Goal: Task Accomplishment & Management: Complete application form

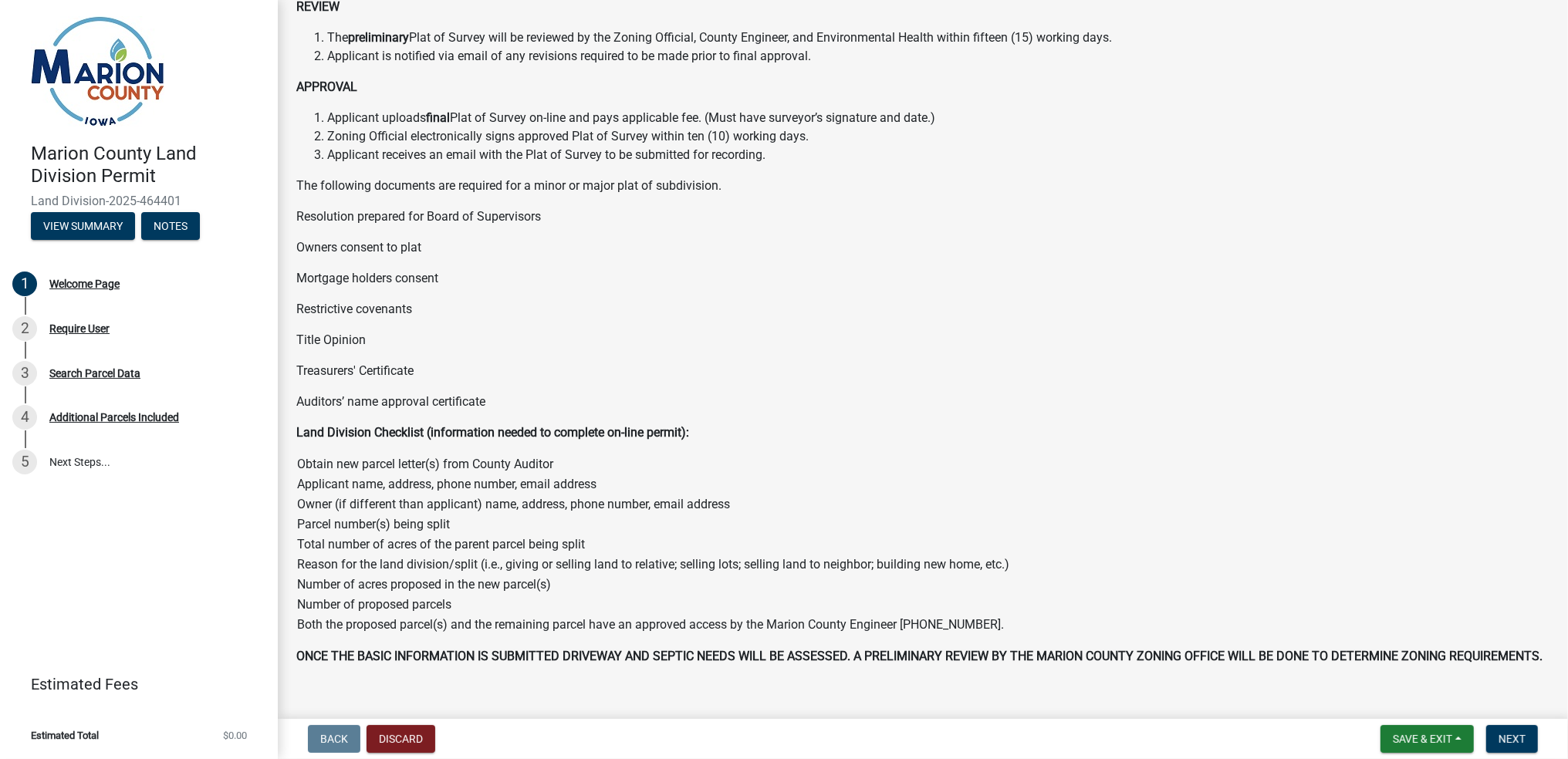
scroll to position [481, 0]
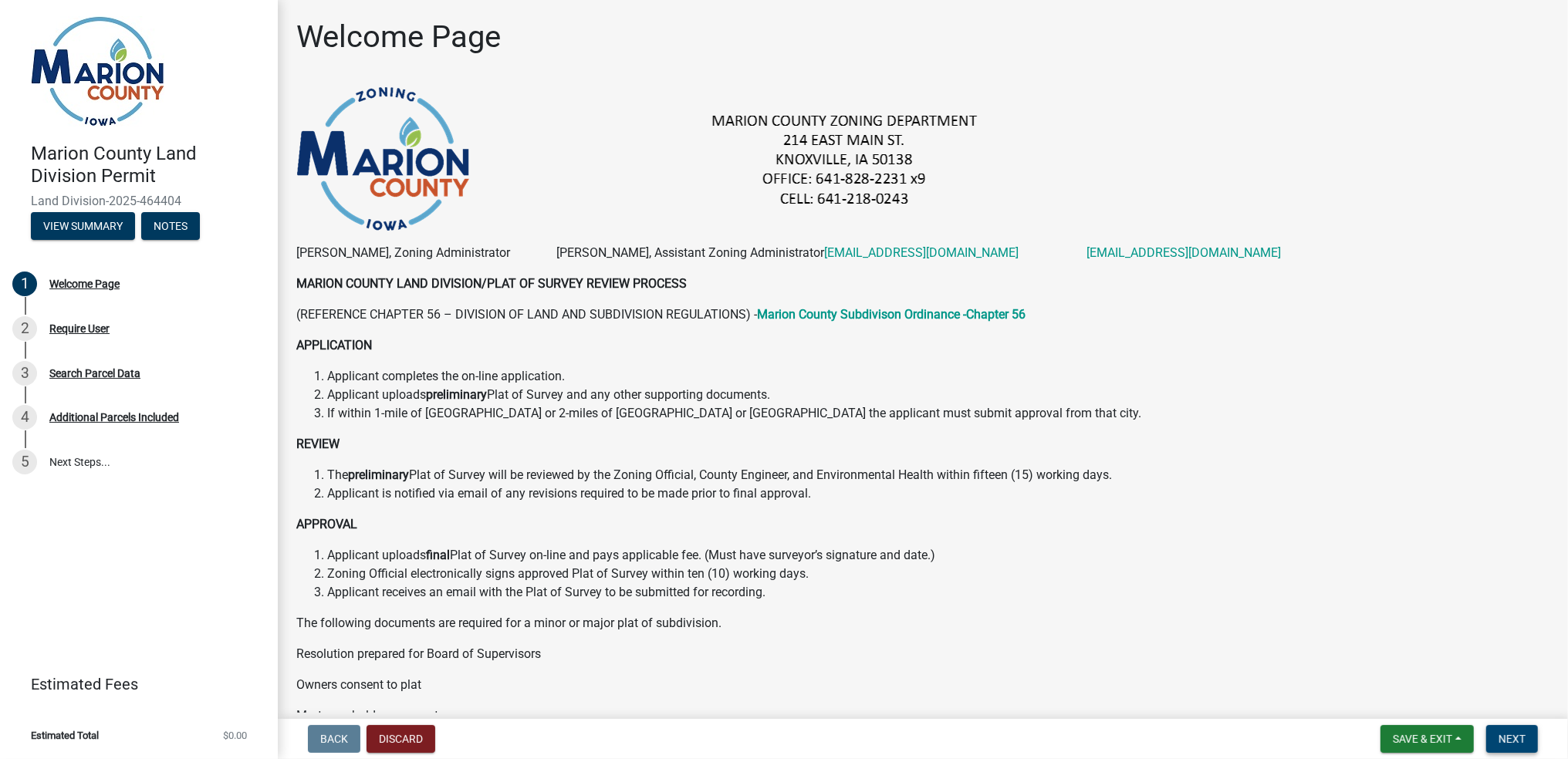
click at [1512, 731] on button "Next" at bounding box center [1512, 739] width 52 height 28
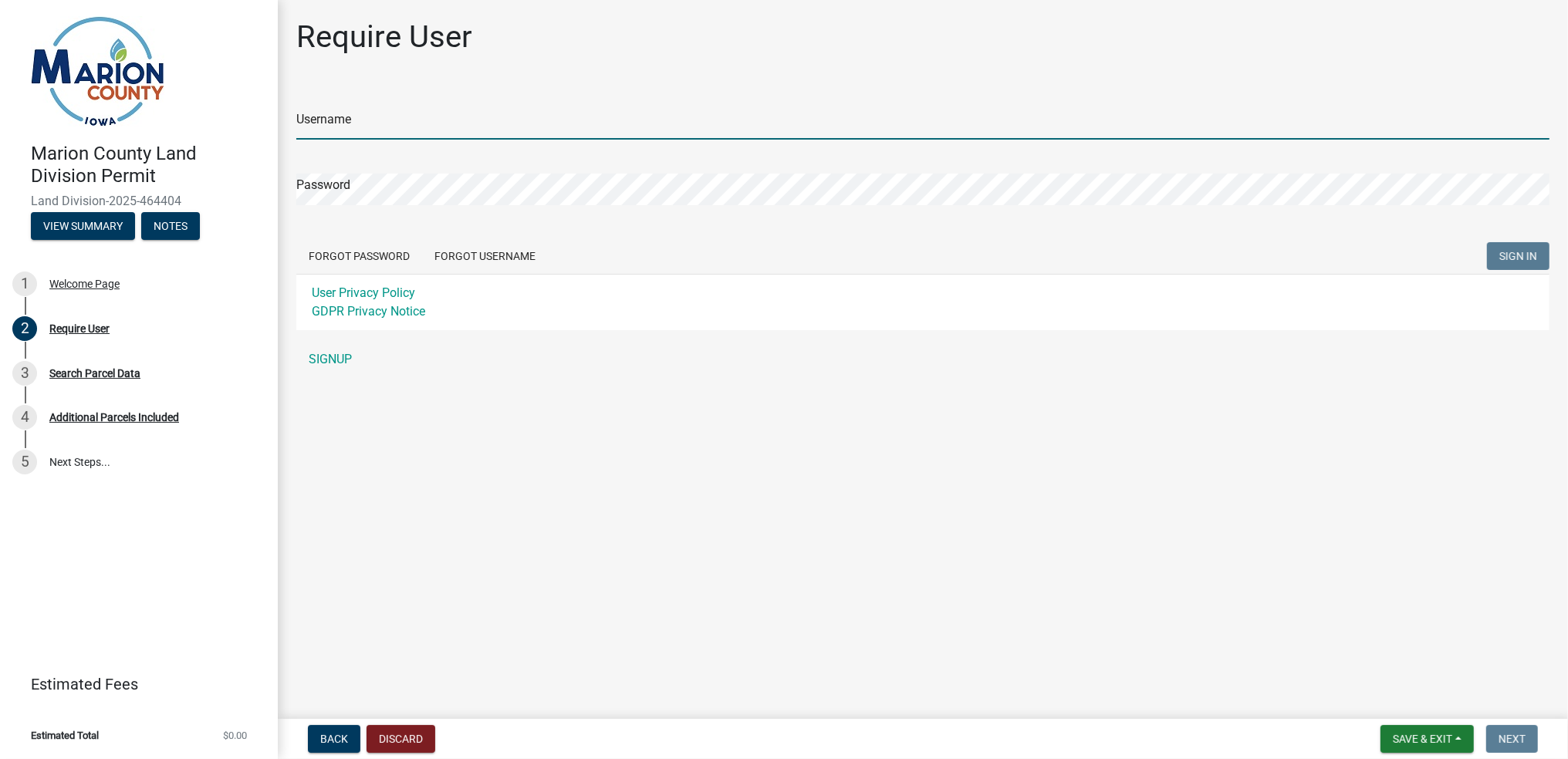
type input "Surveyor15943"
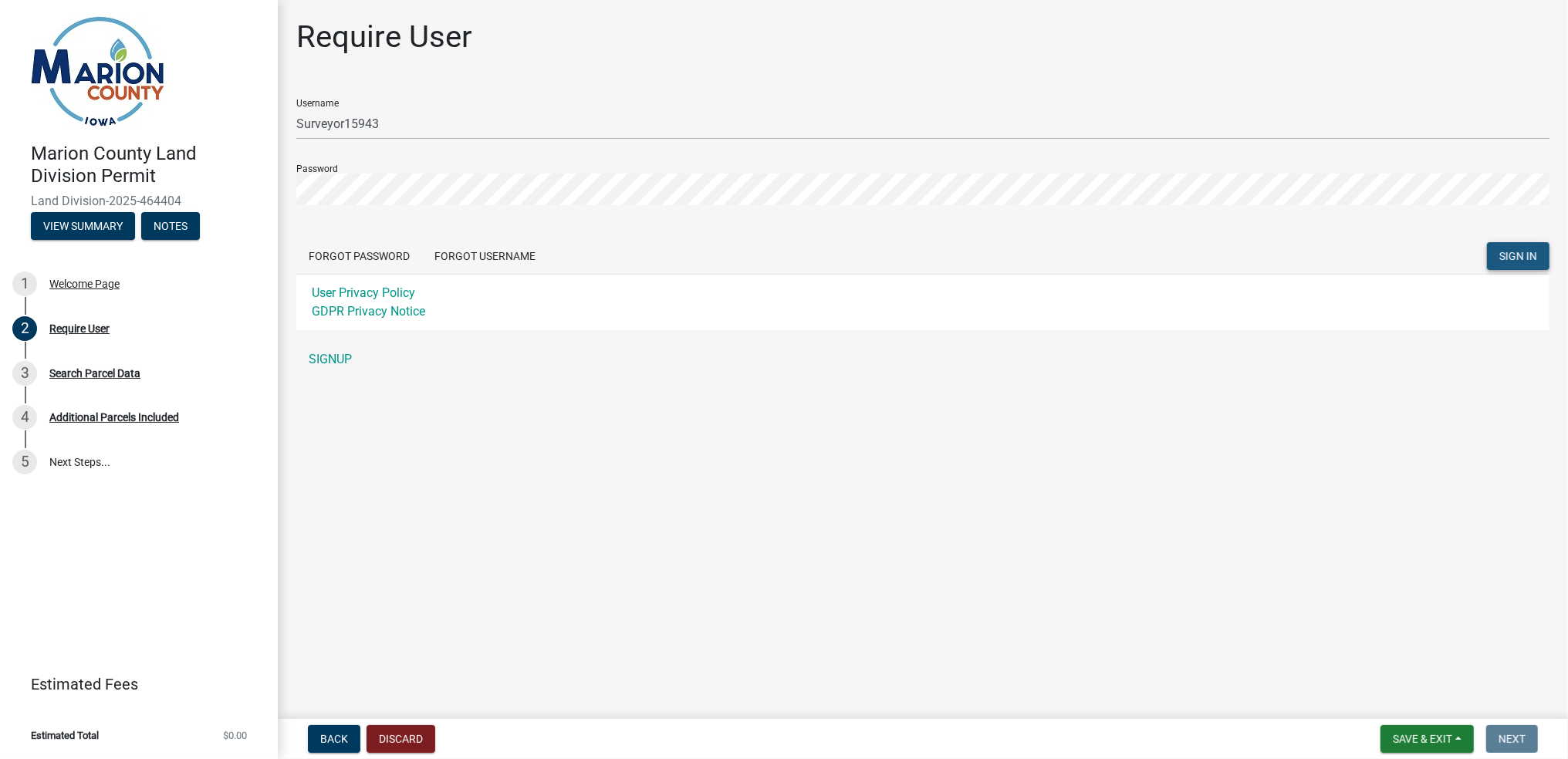
click at [1512, 255] on span "SIGN IN" at bounding box center [1517, 255] width 38 height 13
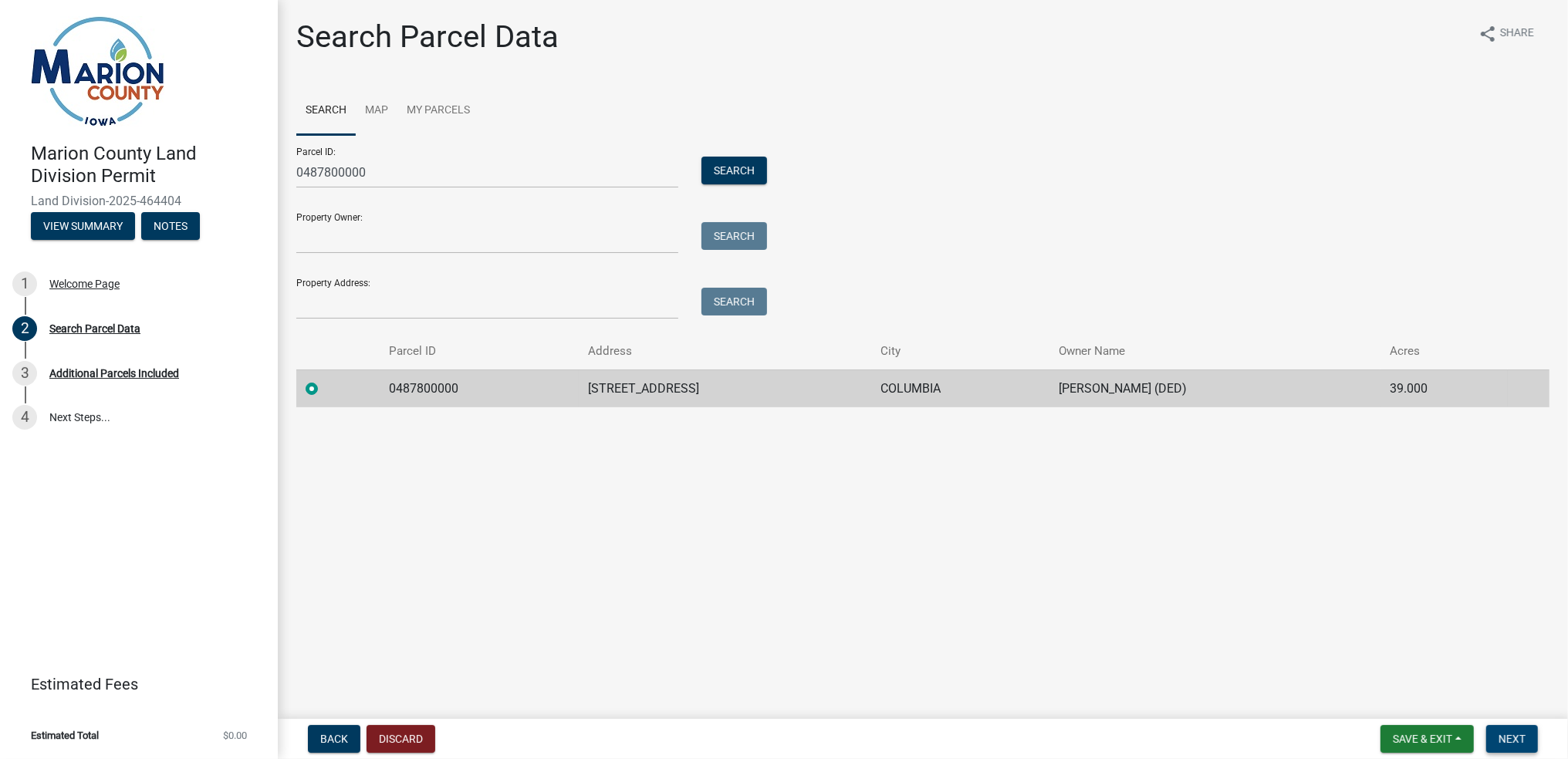
click at [1505, 739] on span "Next" at bounding box center [1512, 739] width 27 height 13
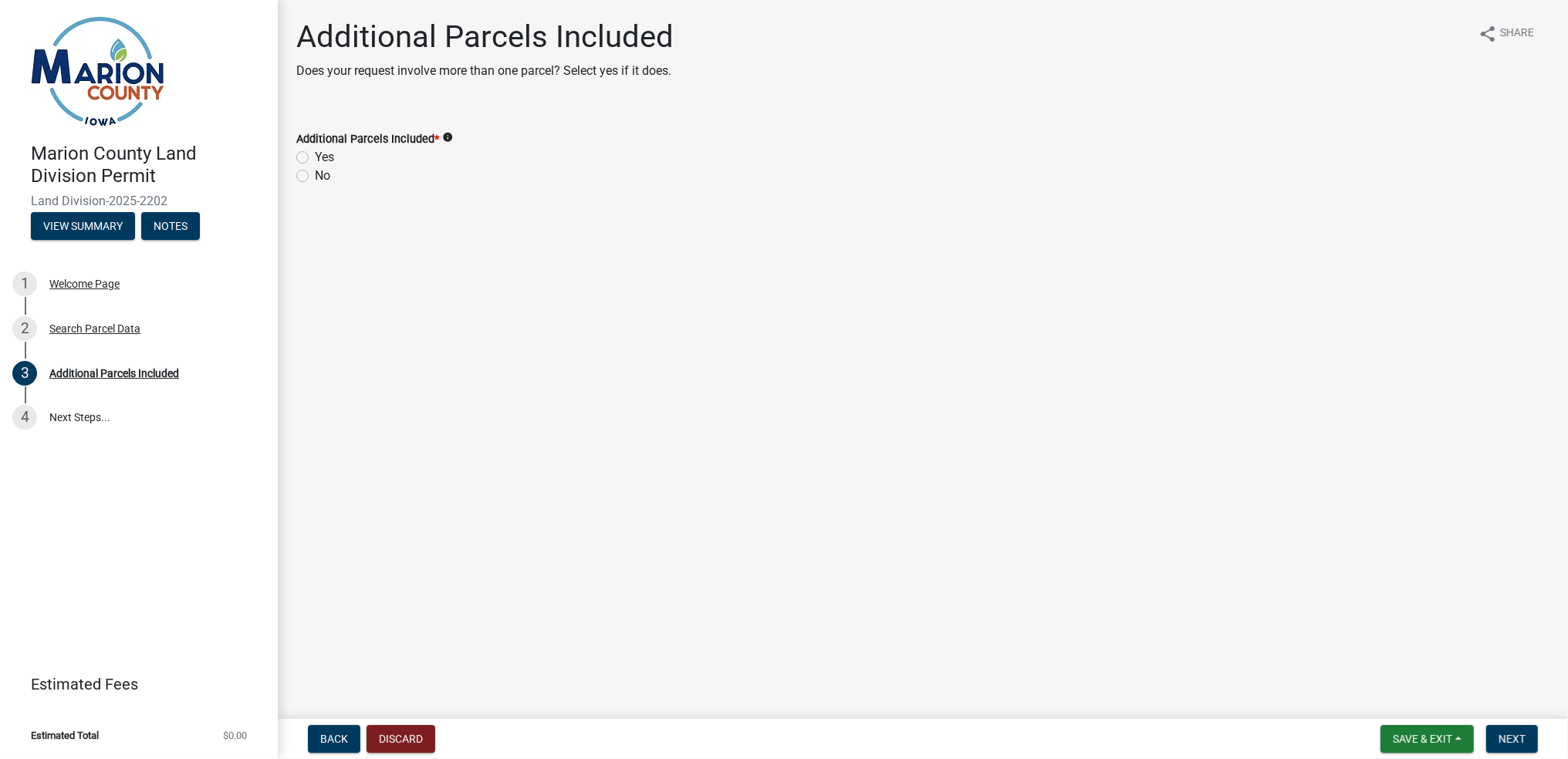
click at [314, 177] on label "No" at bounding box center [322, 175] width 16 height 18
click at [314, 177] on input "No" at bounding box center [319, 171] width 10 height 10
radio input "true"
click at [1513, 739] on span "Next" at bounding box center [1512, 739] width 27 height 13
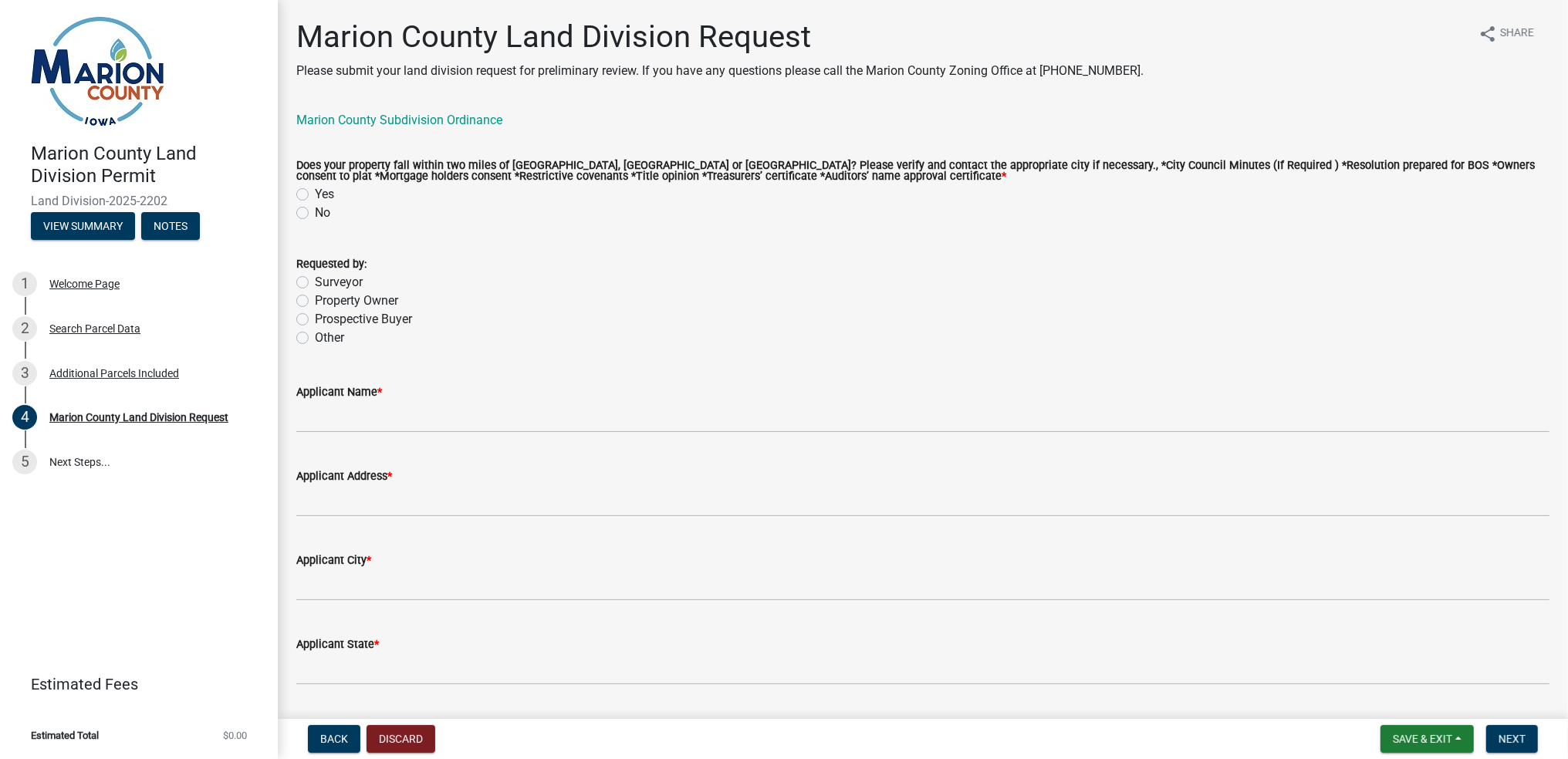
click at [314, 215] on label "No" at bounding box center [322, 212] width 16 height 18
click at [314, 214] on input "No" at bounding box center [319, 208] width 10 height 10
radio input "true"
click at [314, 283] on label "Surveyor" at bounding box center [338, 282] width 48 height 18
click at [314, 283] on input "Surveyor" at bounding box center [319, 278] width 10 height 10
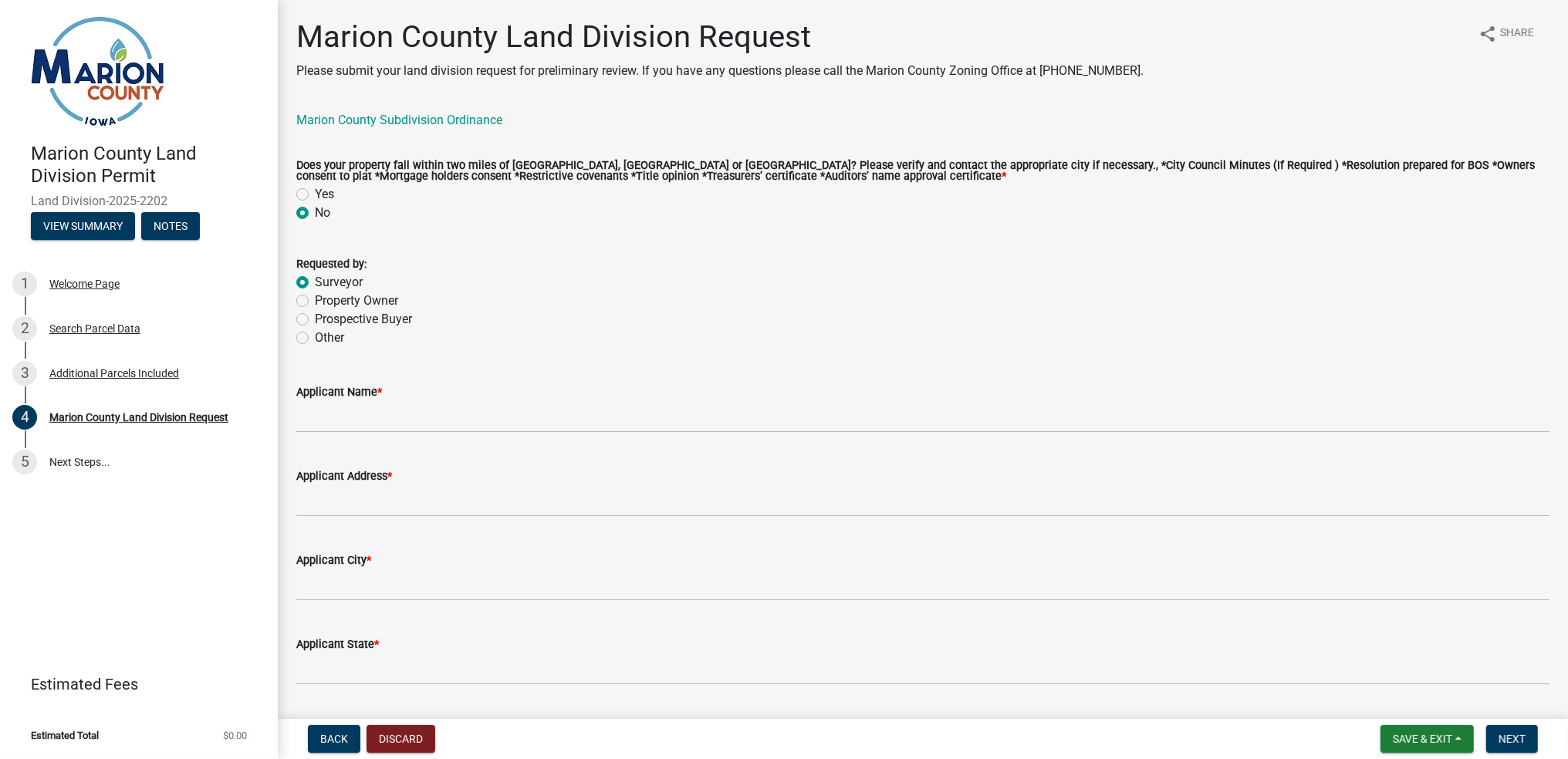
radio input "true"
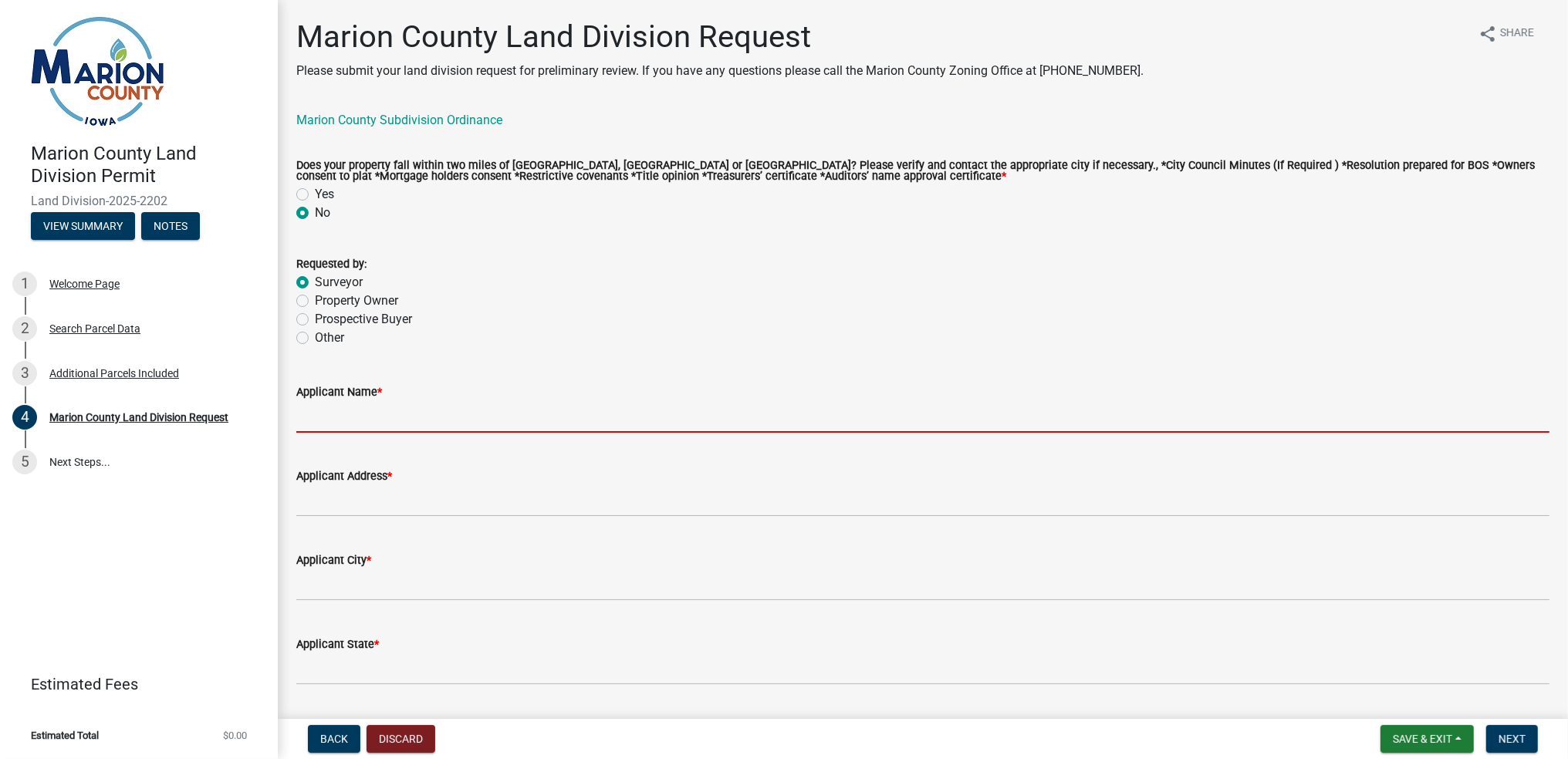
click at [438, 410] on input "Applicant Name *" at bounding box center [922, 416] width 1253 height 31
type input "Jason Hull"
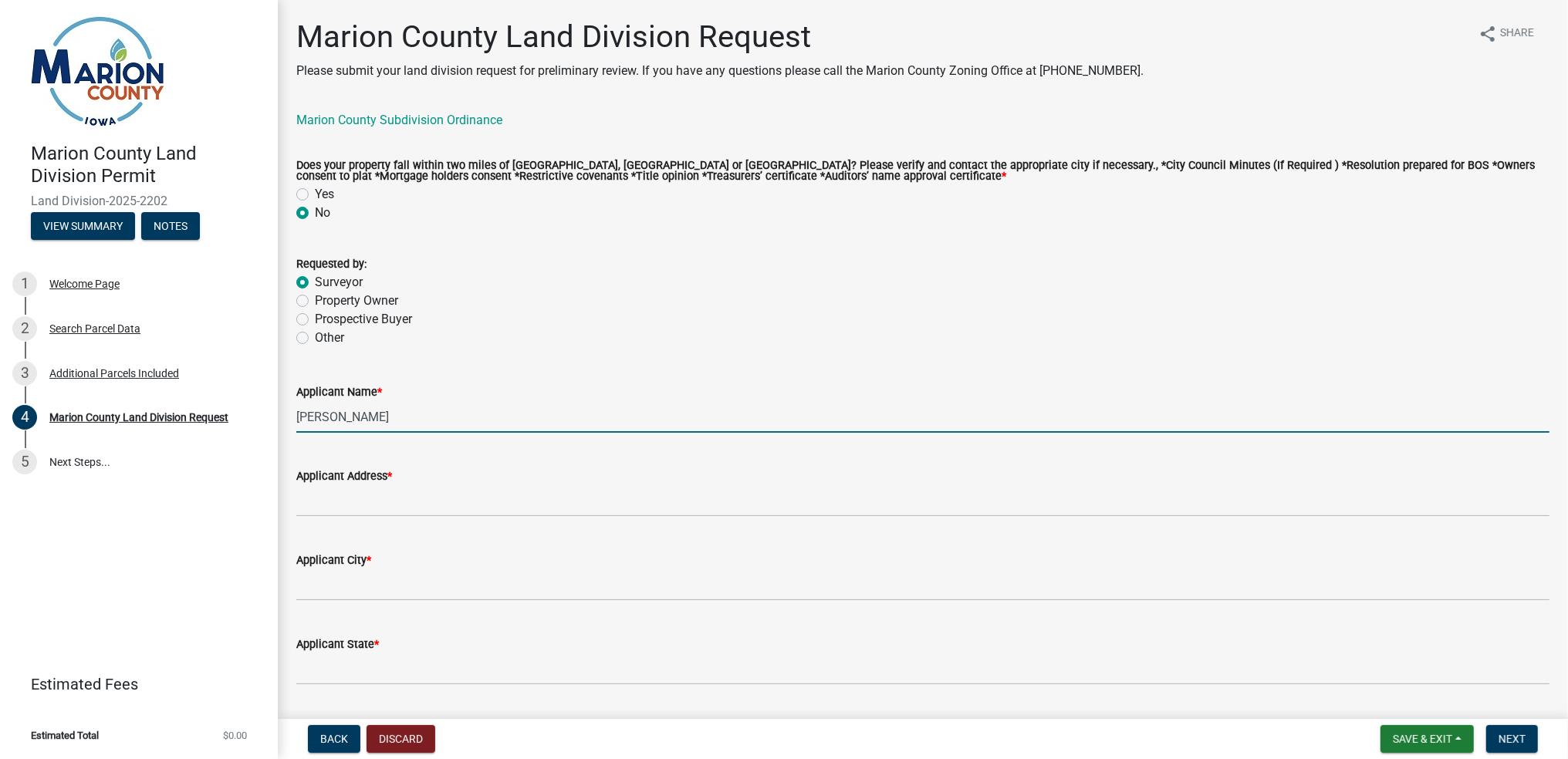
click at [441, 482] on div "Applicant Address *" at bounding box center [922, 476] width 1253 height 18
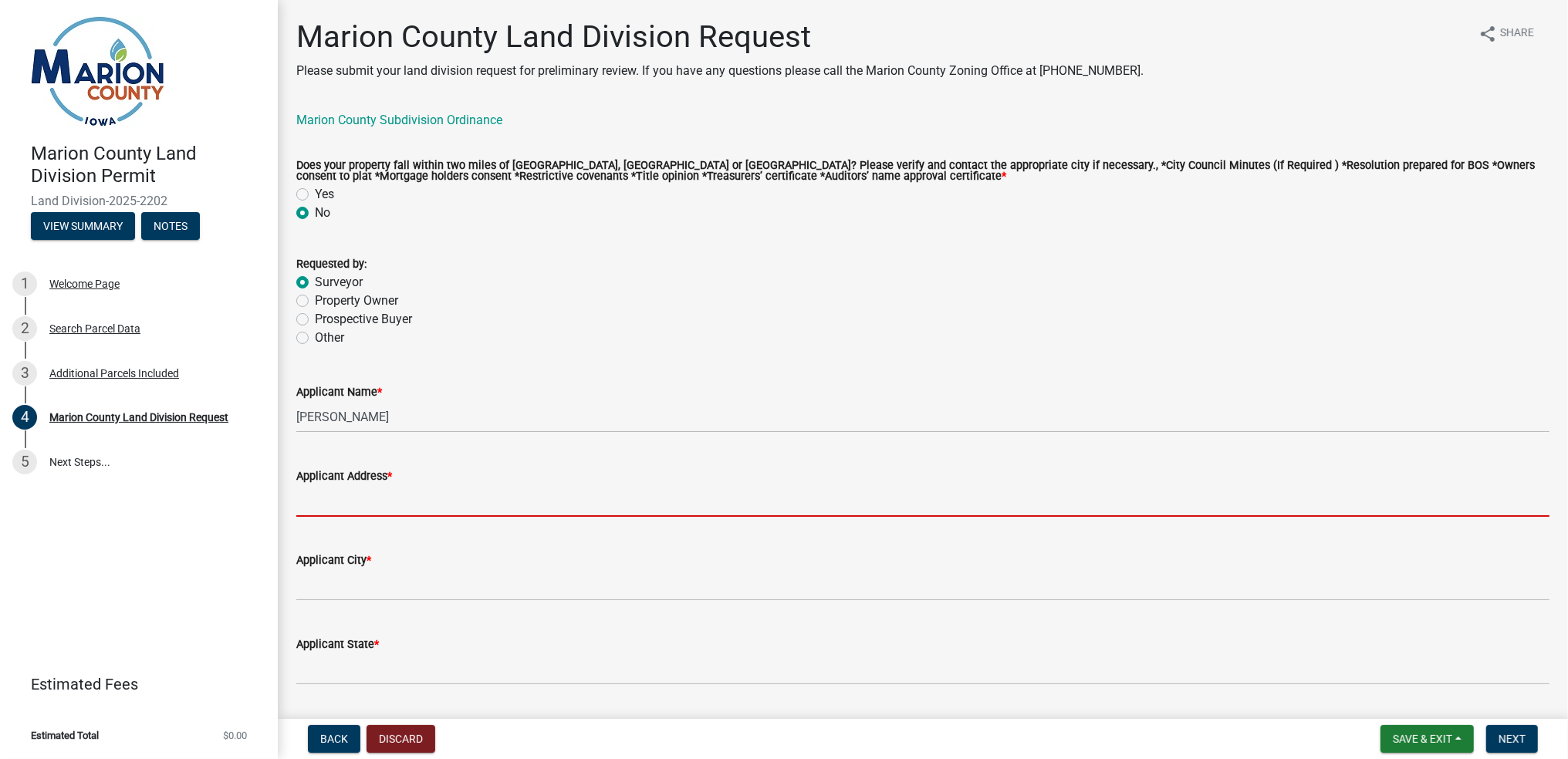
drag, startPoint x: 442, startPoint y: 494, endPoint x: 444, endPoint y: 504, distance: 10.2
click at [442, 494] on input "Applicant Address *" at bounding box center [922, 501] width 1253 height 31
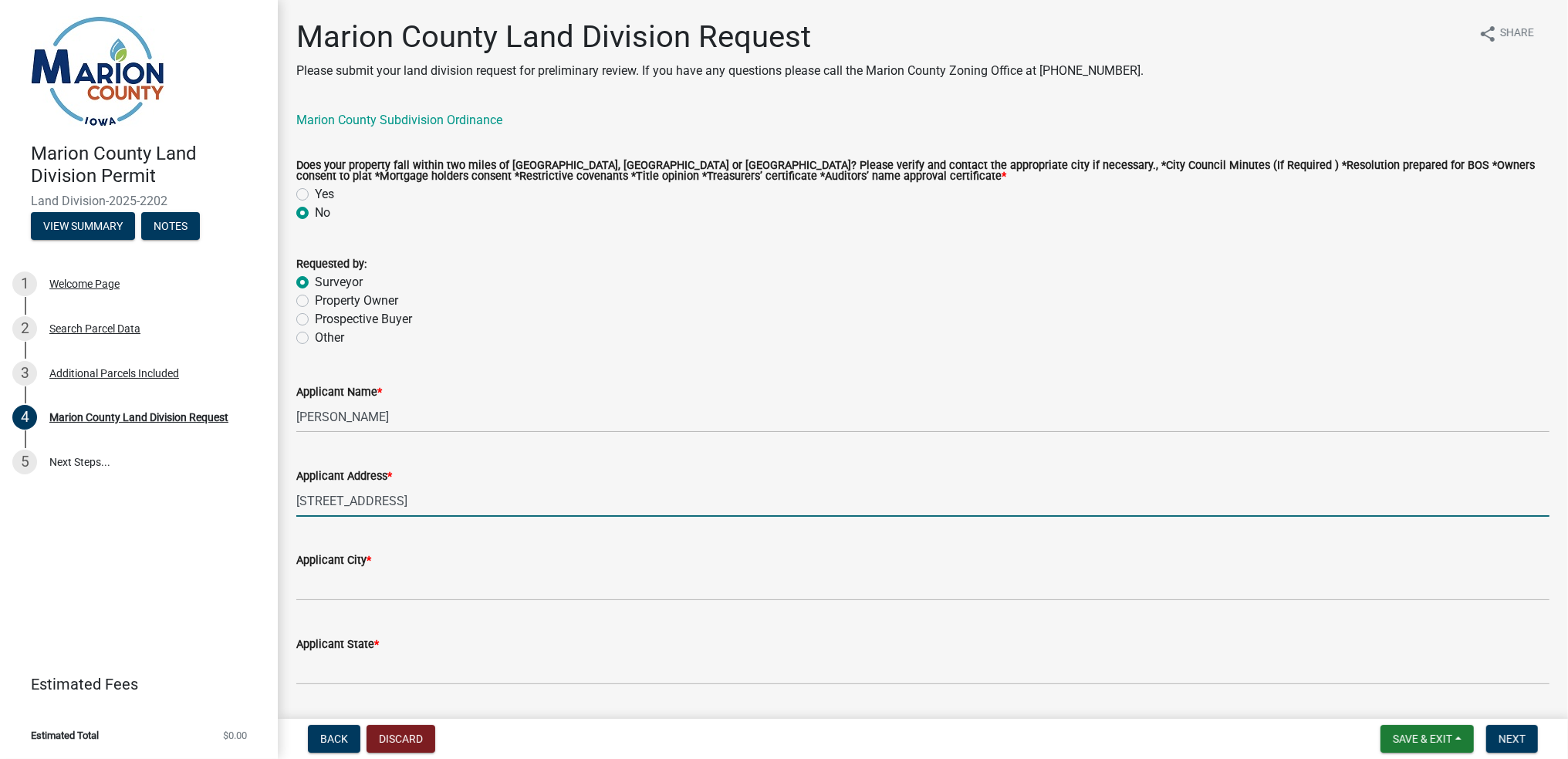
type input "1501 S. Main St."
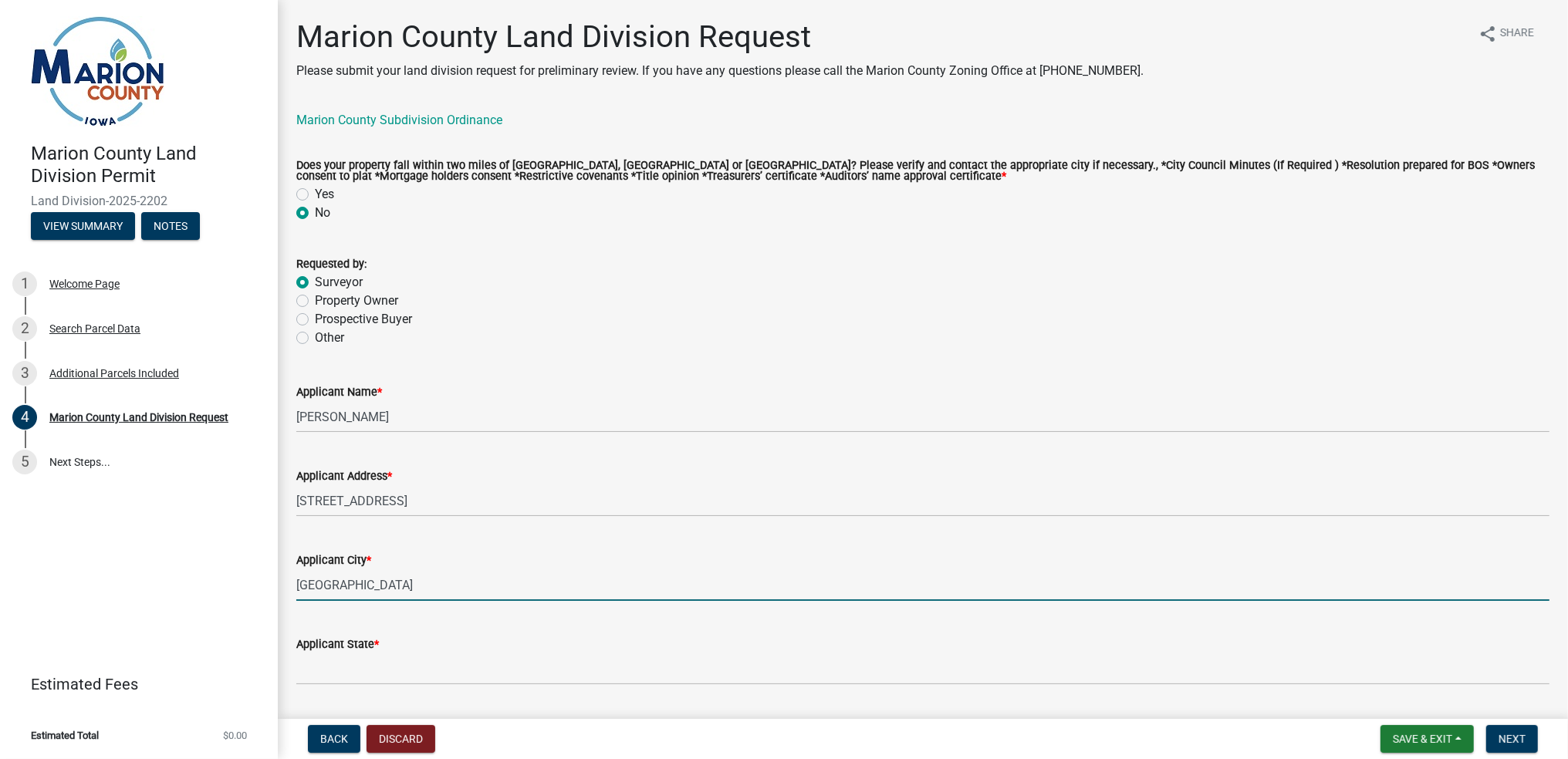
type input "Fairfield"
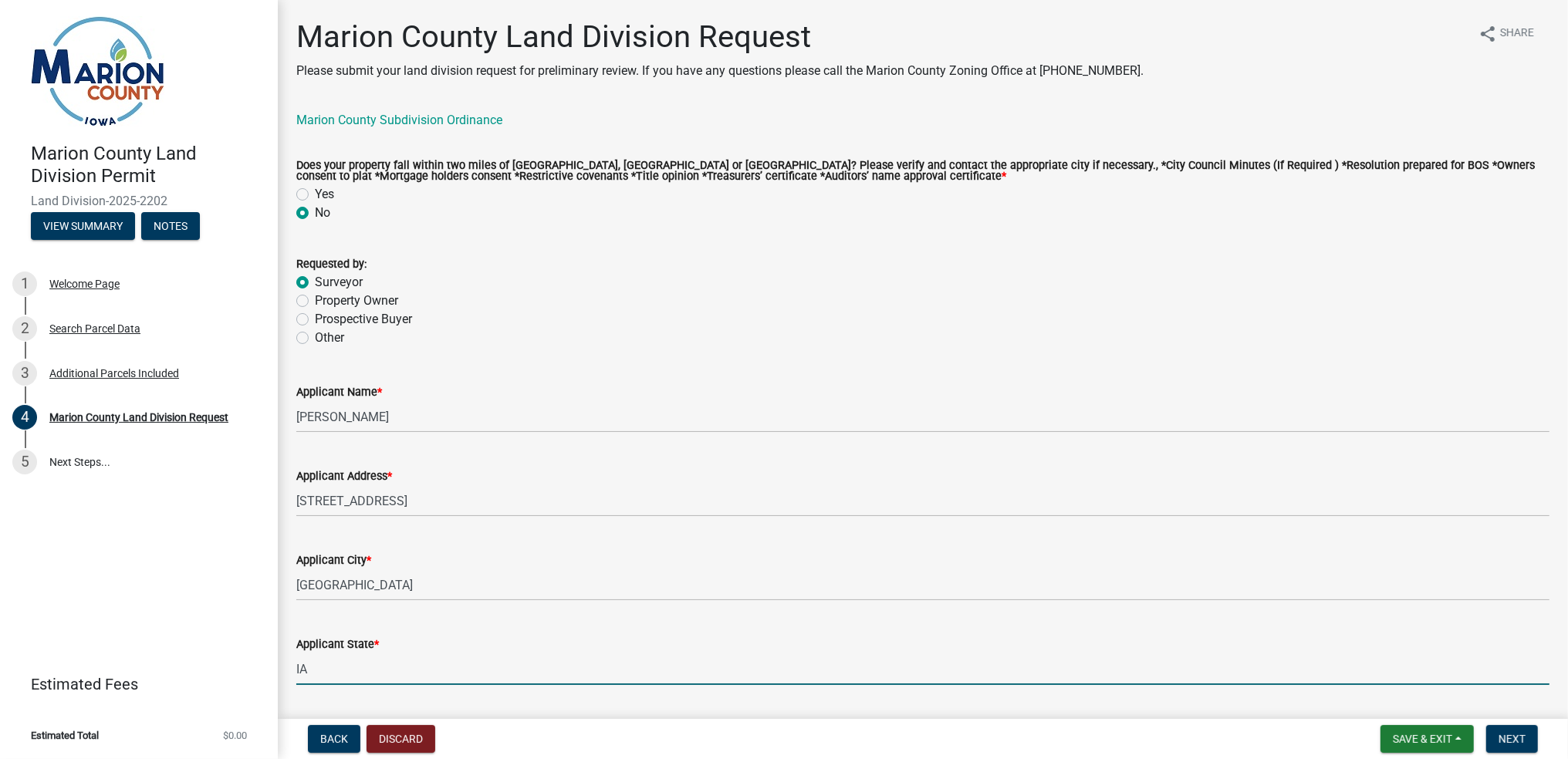
scroll to position [514, 0]
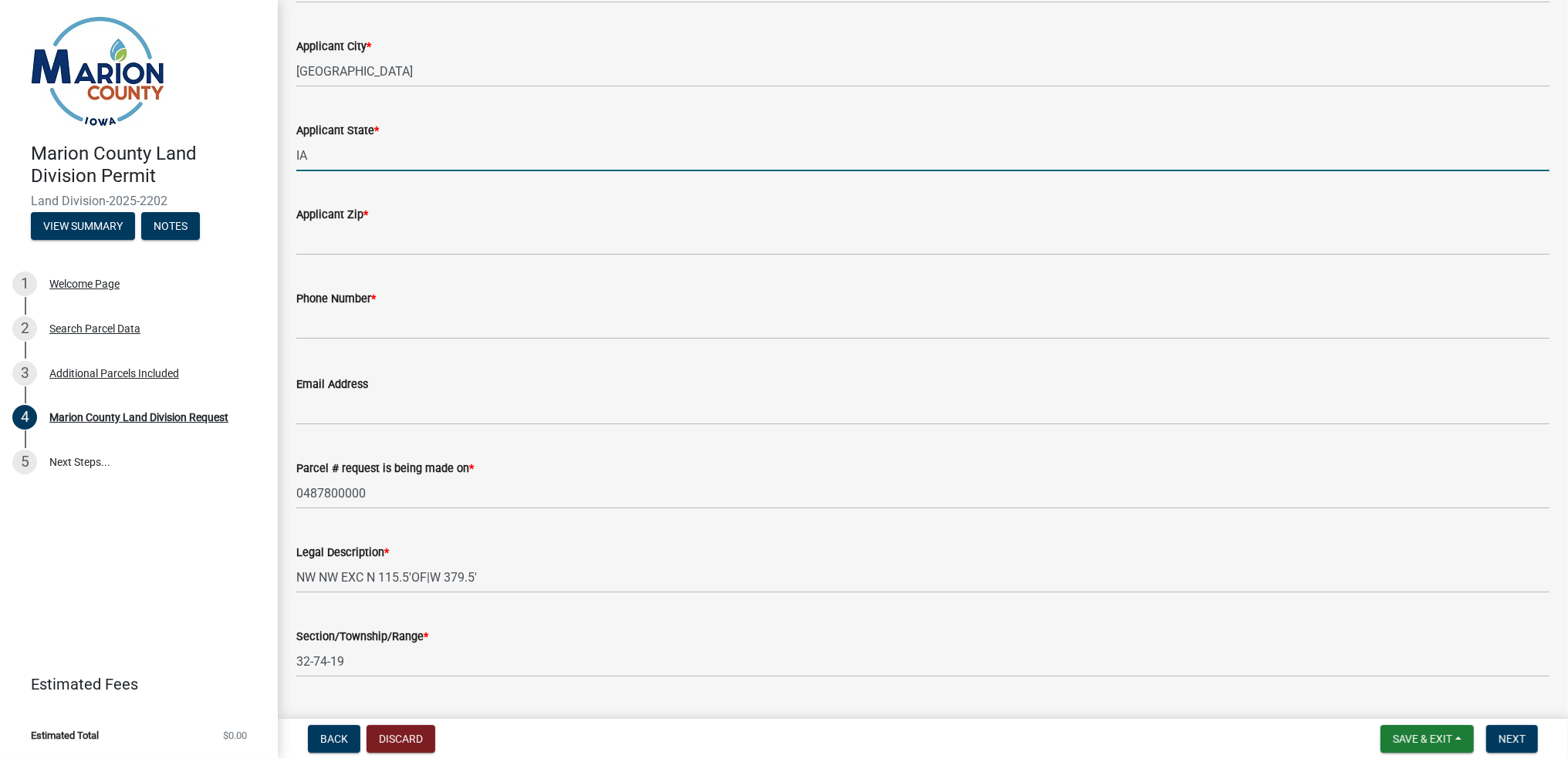
type input "IA"
click at [449, 218] on div "Applicant Zip *" at bounding box center [922, 214] width 1253 height 18
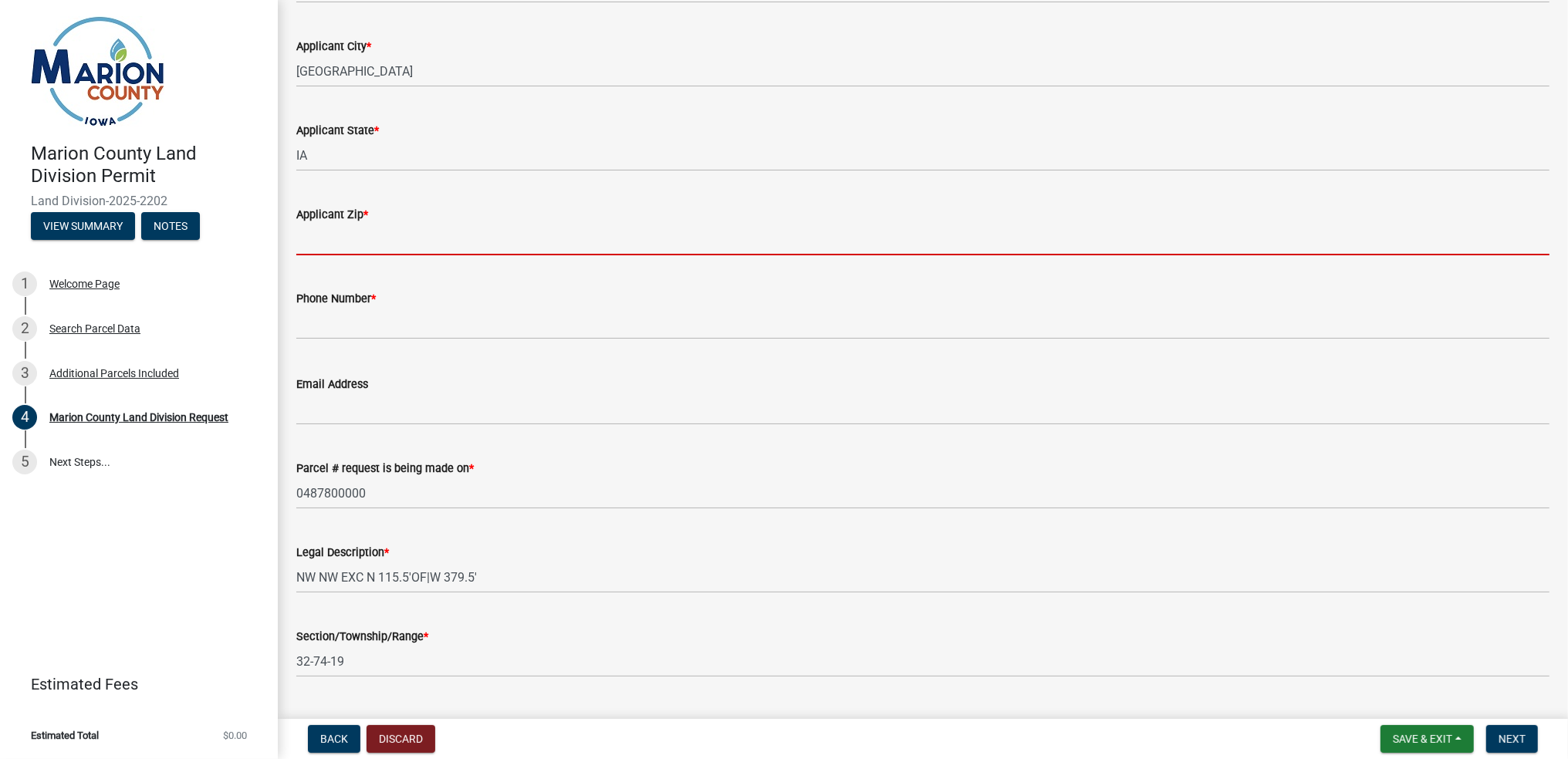
click at [342, 235] on input "Applicant Zip *" at bounding box center [922, 239] width 1253 height 31
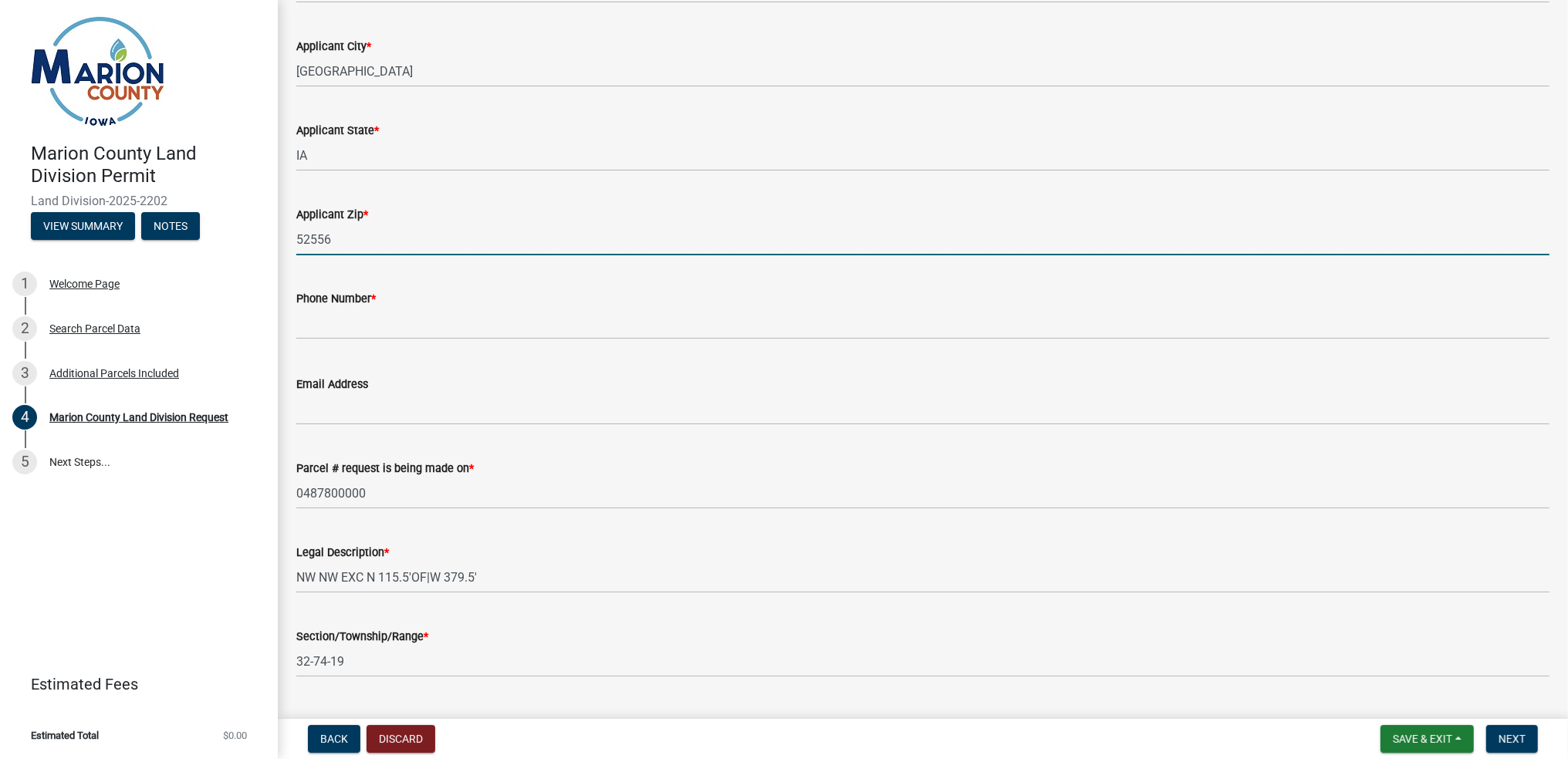
type input "52556"
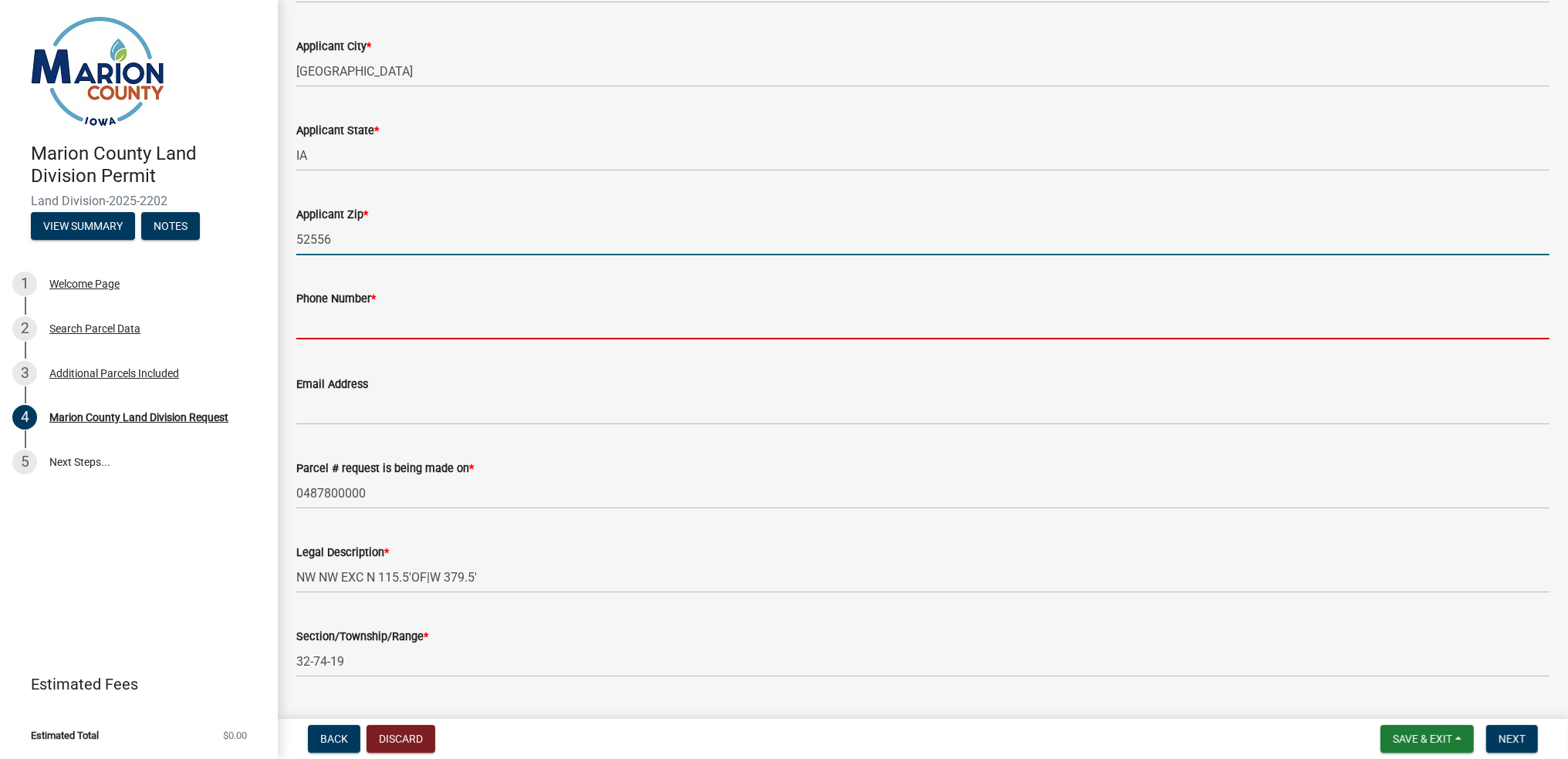
click at [415, 310] on input "text" at bounding box center [922, 323] width 1253 height 31
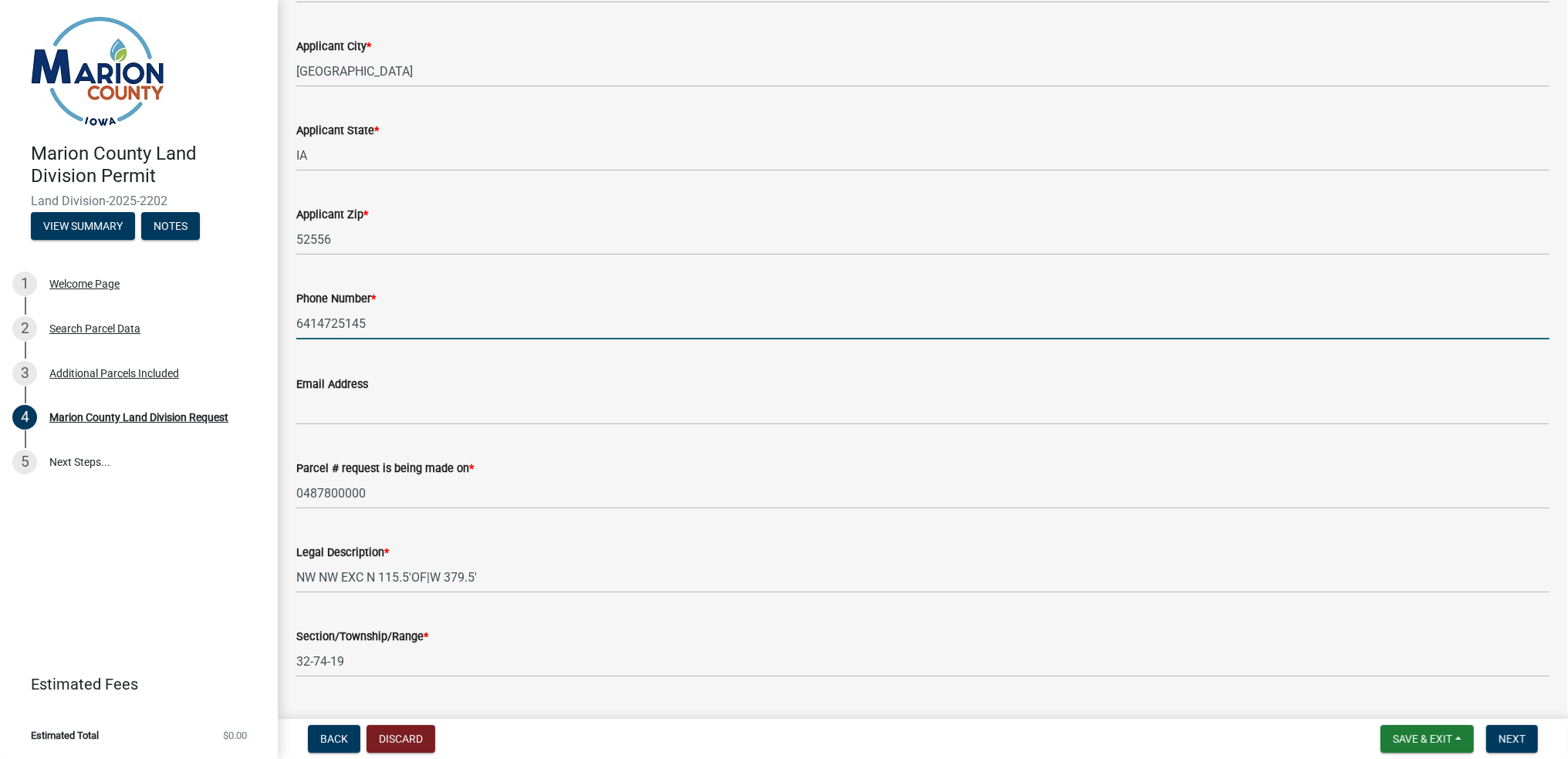
type input "6414725145"
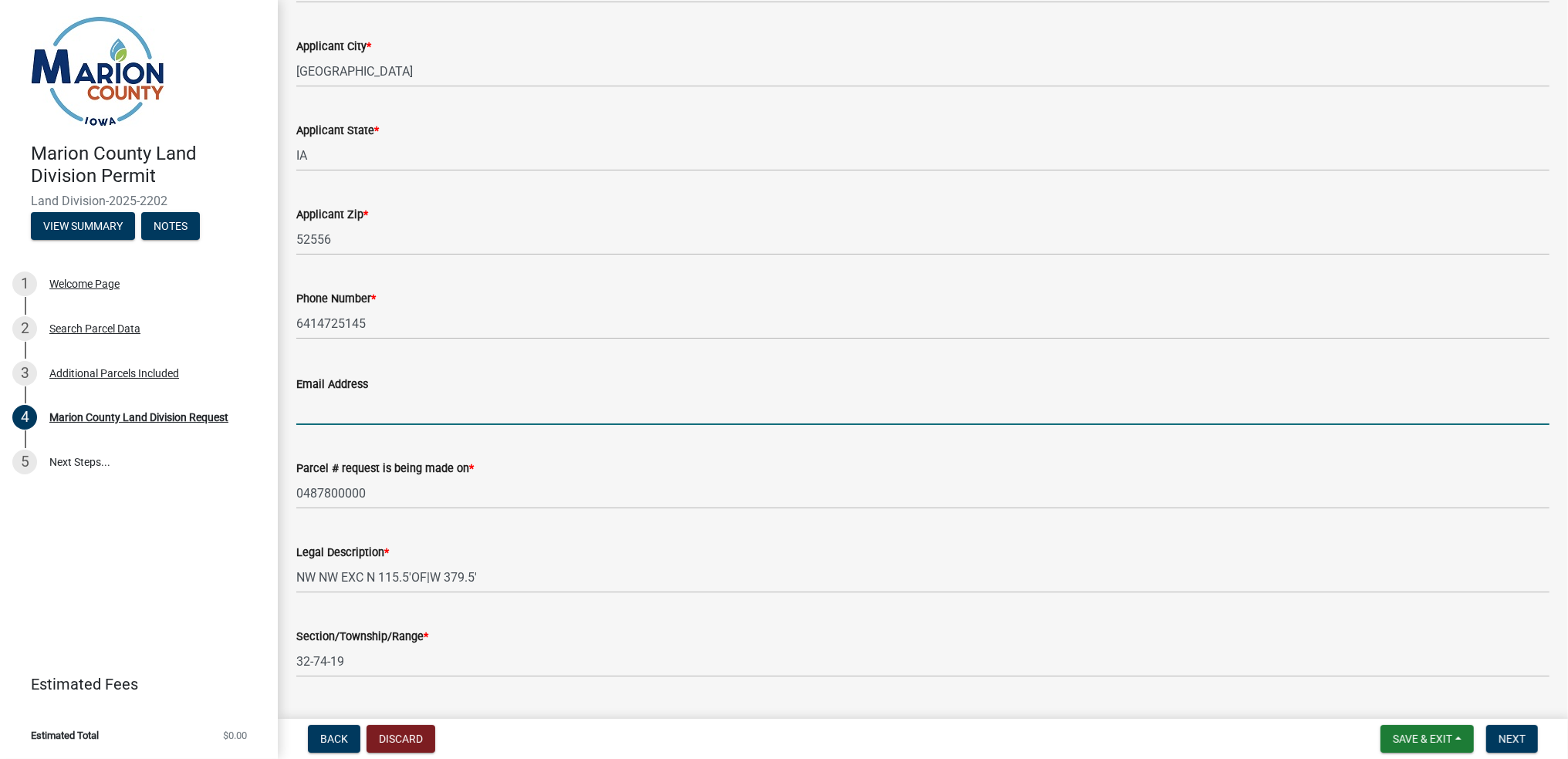
click at [429, 404] on input "Email Address" at bounding box center [922, 409] width 1253 height 31
type input "jasonh@french-reneker.com"
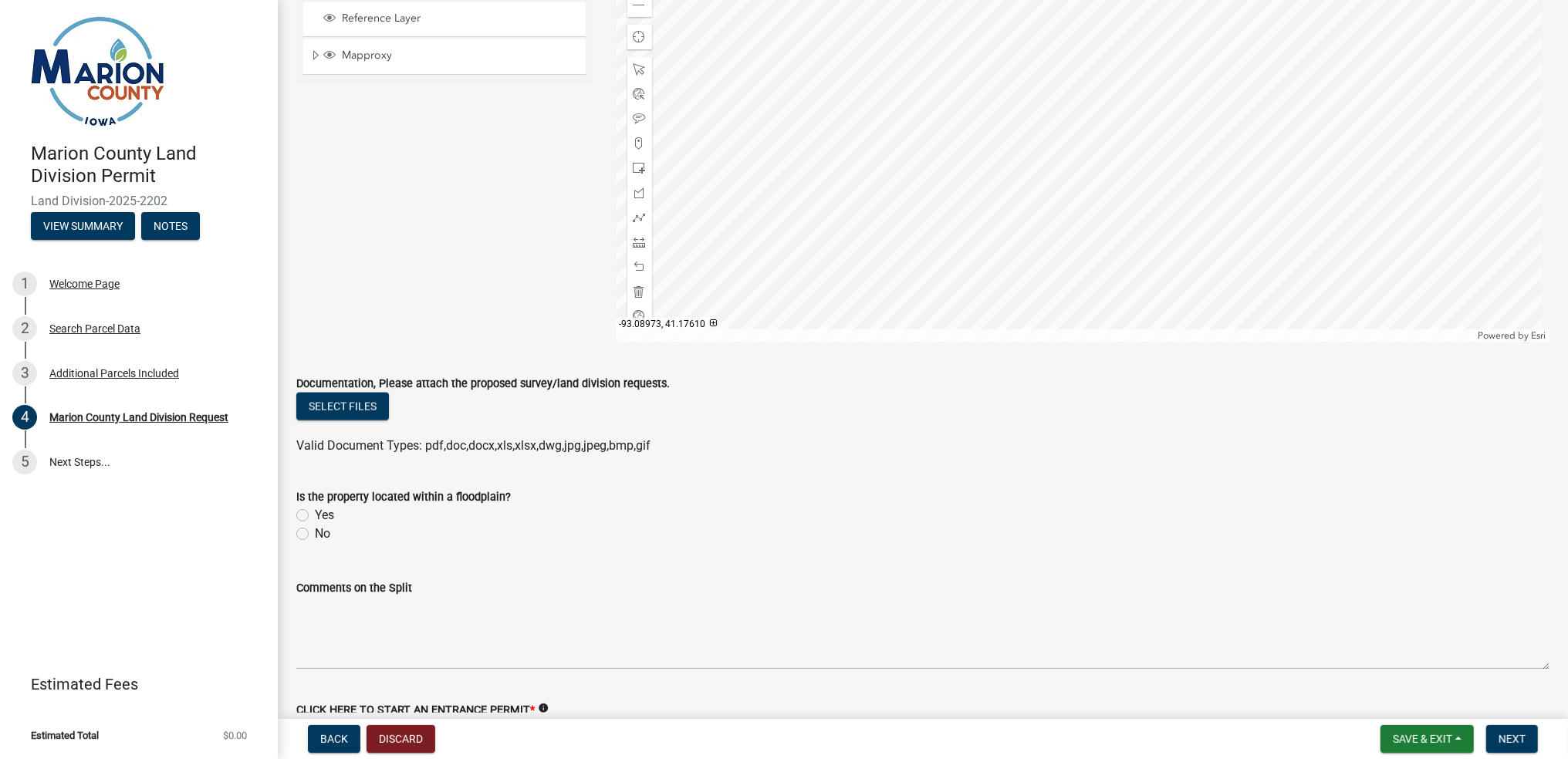
scroll to position [2056, 0]
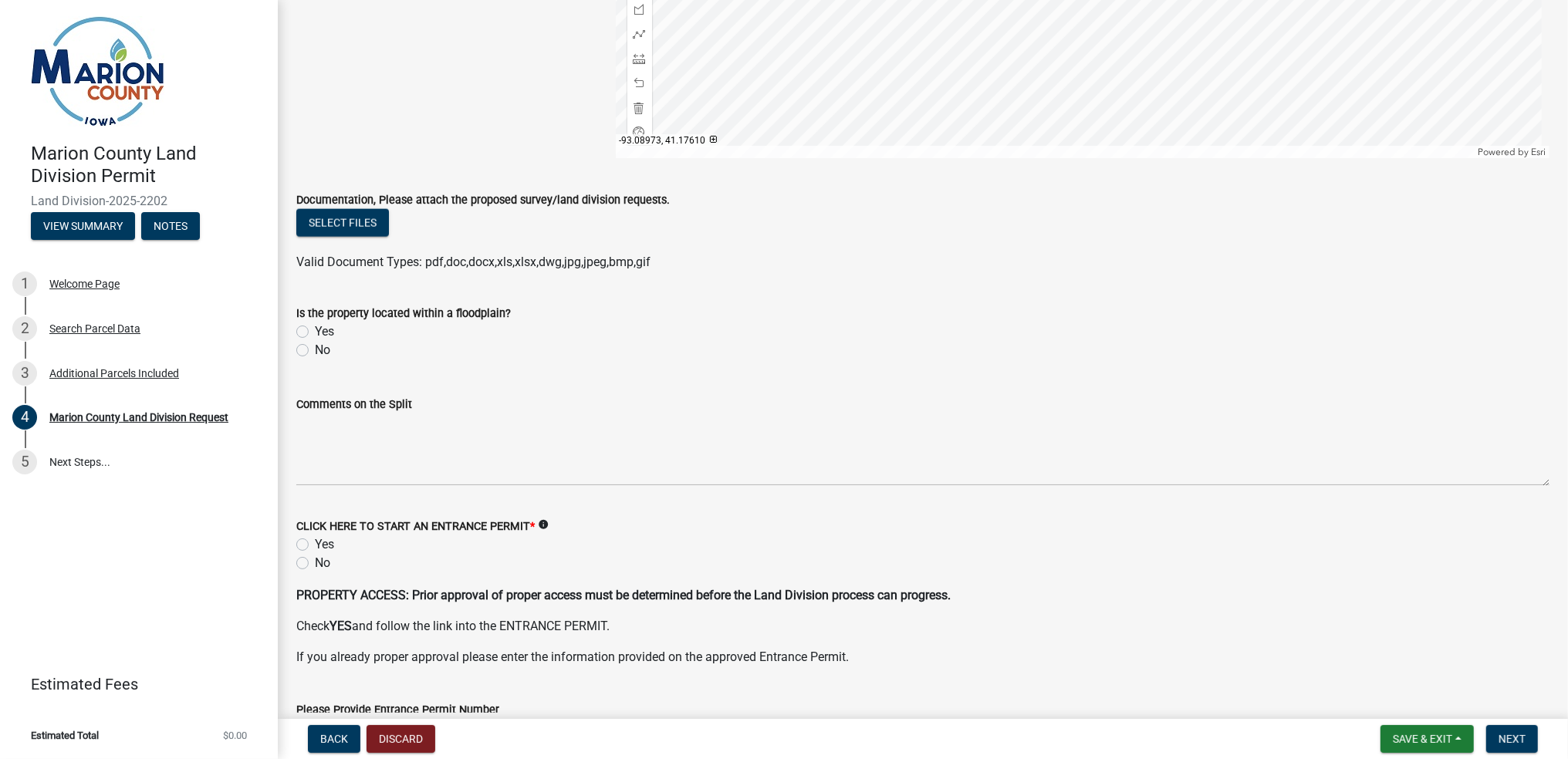
click at [314, 353] on label "No" at bounding box center [322, 349] width 16 height 18
click at [314, 351] on input "No" at bounding box center [319, 345] width 10 height 10
radio input "true"
click at [1428, 735] on span "Save & Exit" at bounding box center [1422, 739] width 59 height 13
click at [1378, 659] on button "Save" at bounding box center [1411, 662] width 124 height 37
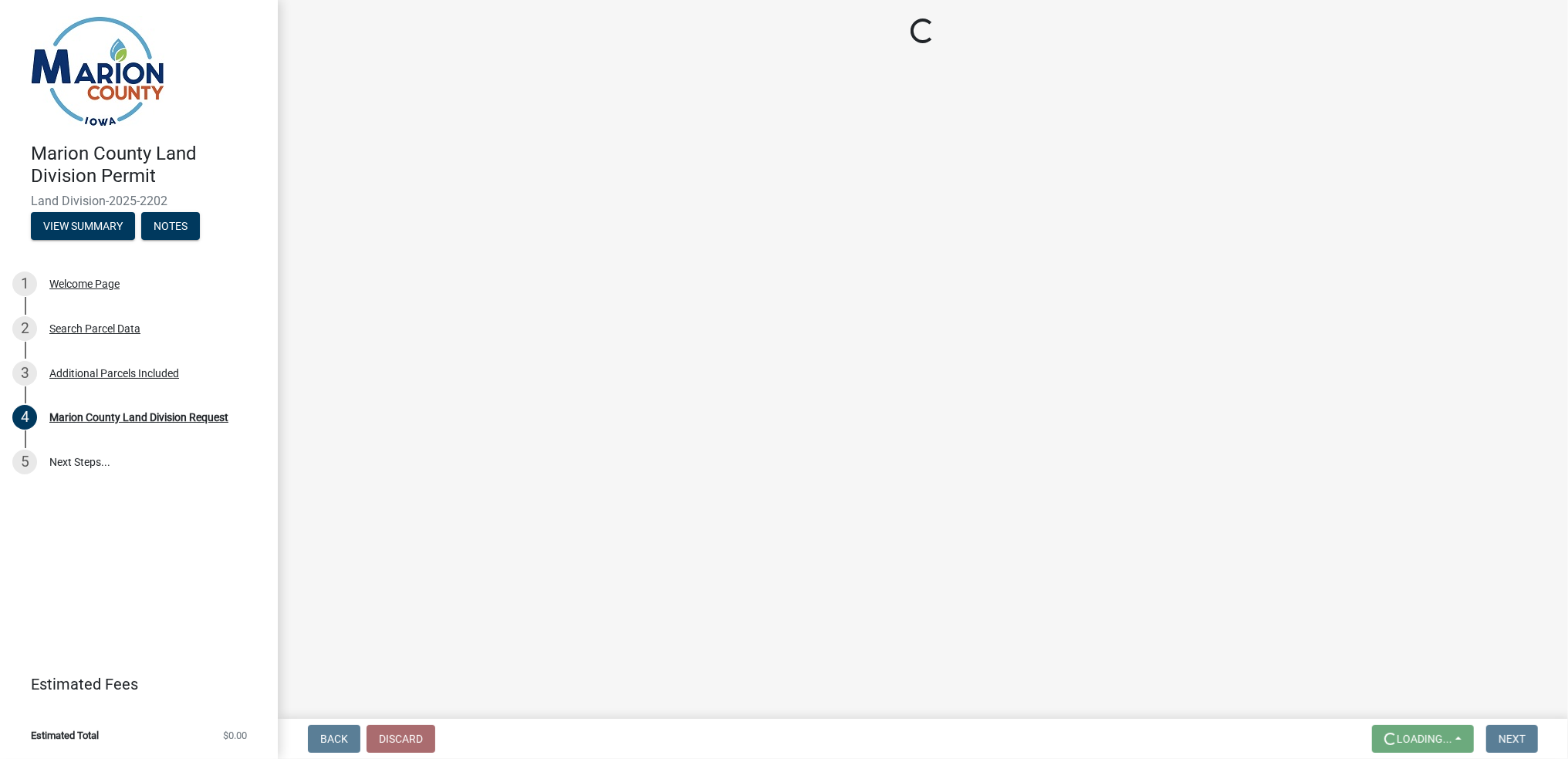
scroll to position [0, 0]
